Goal: Task Accomplishment & Management: Manage account settings

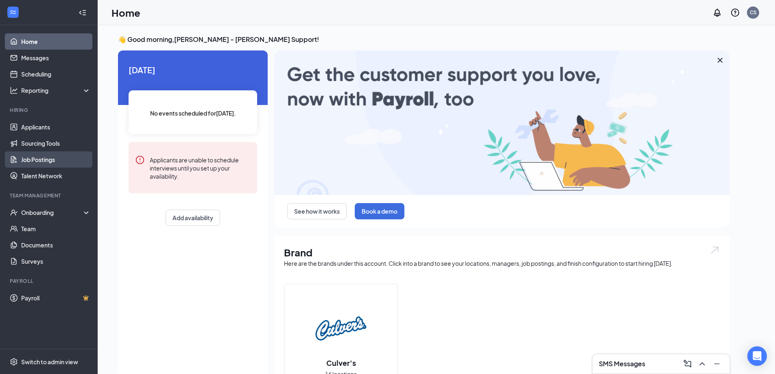
click at [51, 152] on link "Job Postings" at bounding box center [56, 159] width 70 height 16
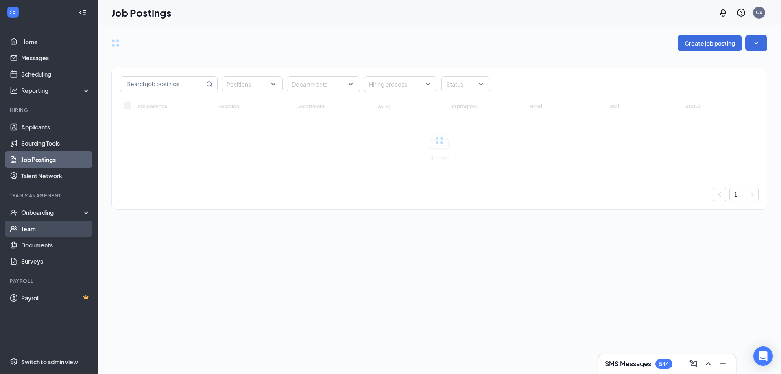
click at [48, 231] on link "Team" at bounding box center [56, 228] width 70 height 16
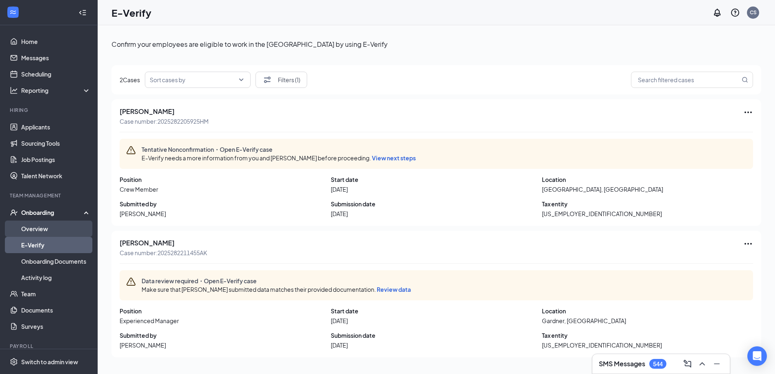
click at [39, 229] on link "Overview" at bounding box center [56, 228] width 70 height 16
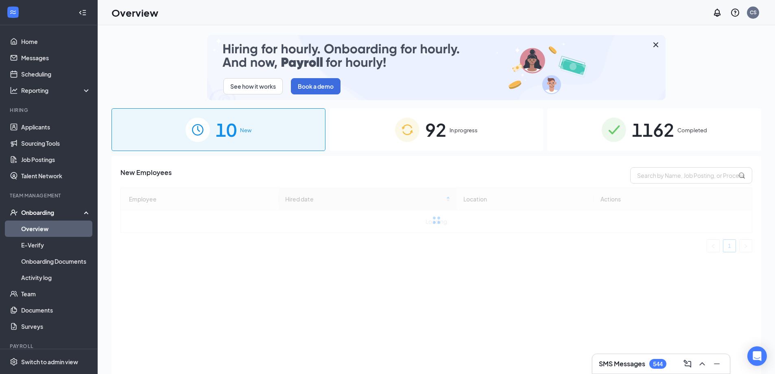
click at [431, 137] on span "92" at bounding box center [435, 129] width 21 height 28
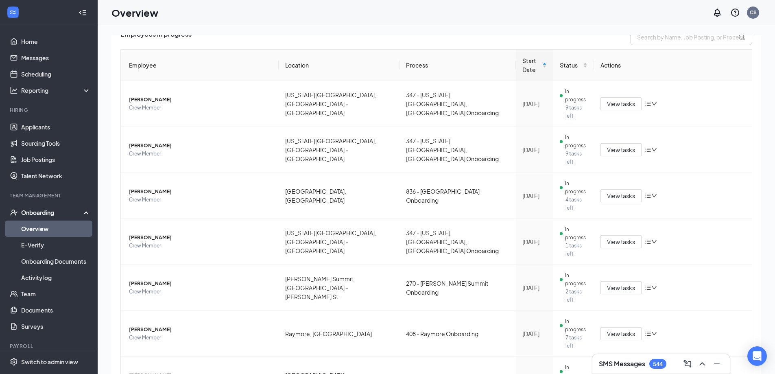
scroll to position [39, 0]
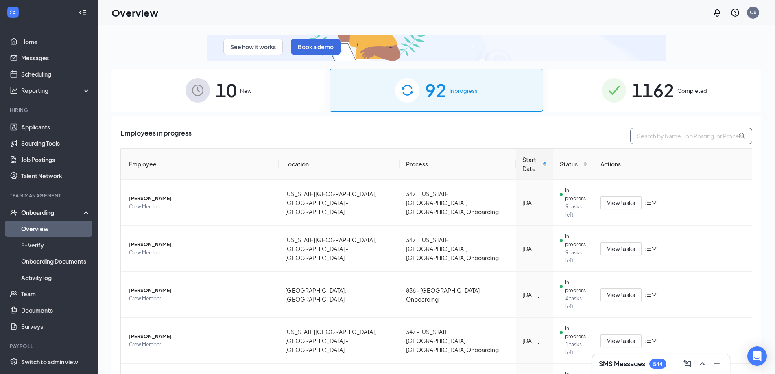
click at [661, 135] on input "text" at bounding box center [691, 136] width 122 height 16
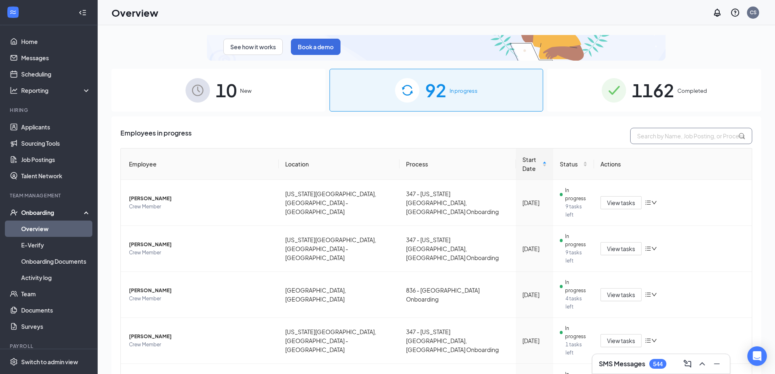
paste input "[US_STATE][GEOGRAPHIC_DATA], [GEOGRAPHIC_DATA] - [GEOGRAPHIC_DATA]"
type input "[US_STATE][GEOGRAPHIC_DATA], [GEOGRAPHIC_DATA] - [GEOGRAPHIC_DATA]"
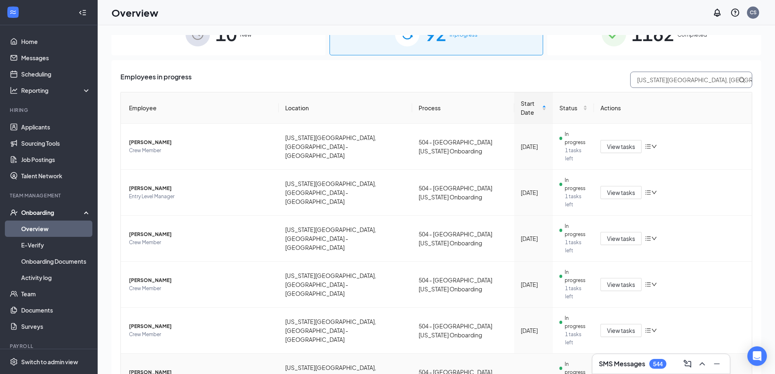
scroll to position [91, 0]
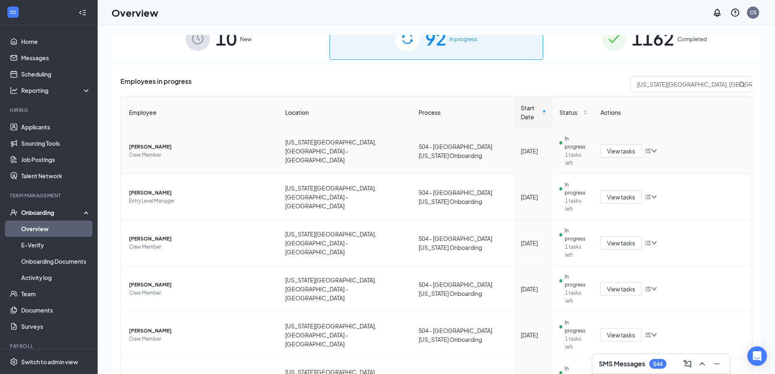
click at [151, 151] on span "Crew Member" at bounding box center [200, 155] width 143 height 8
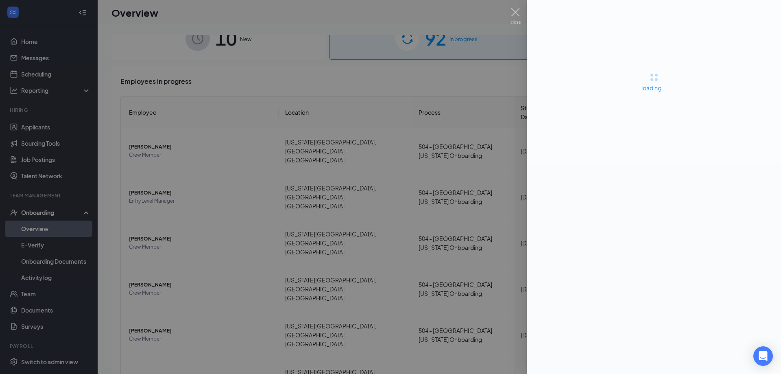
click at [366, 139] on div at bounding box center [390, 187] width 781 height 374
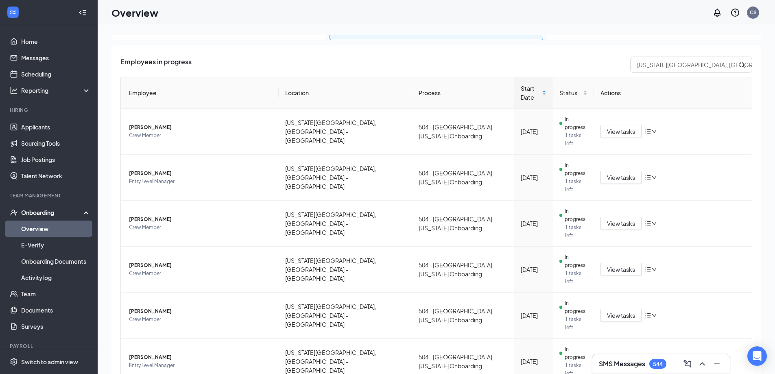
scroll to position [132, 0]
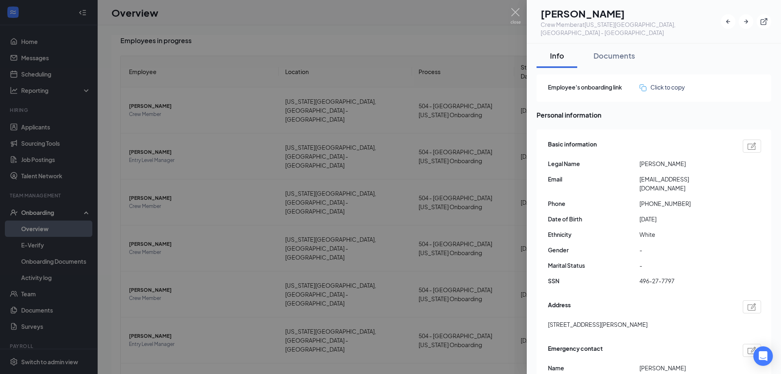
click at [205, 319] on div at bounding box center [390, 187] width 781 height 374
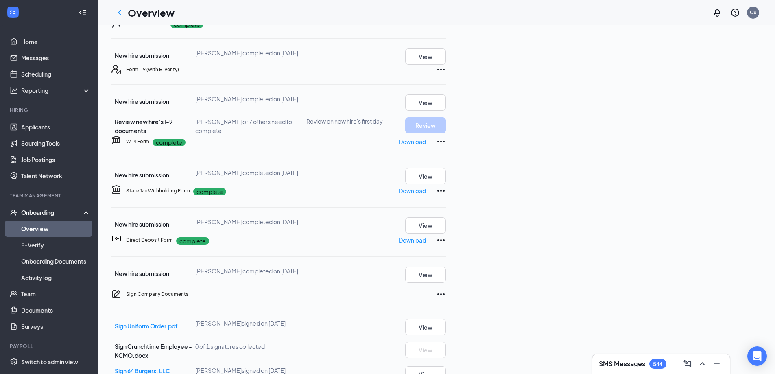
scroll to position [41, 0]
